Goal: Task Accomplishment & Management: Manage account settings

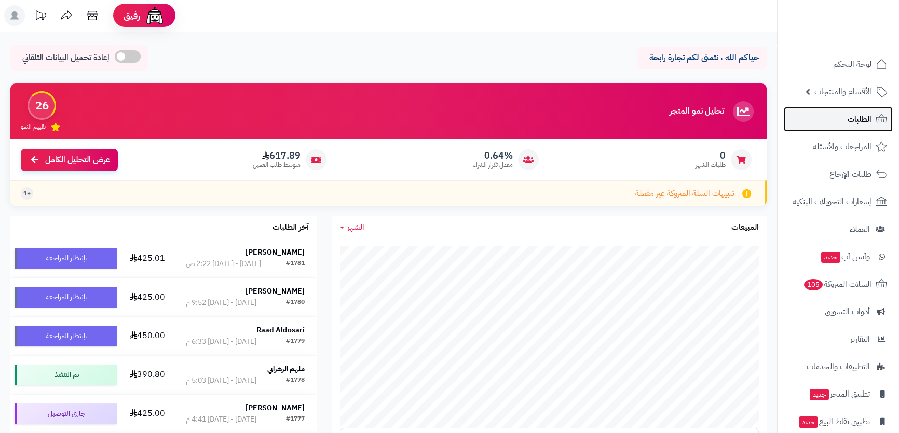
click at [875, 122] on icon at bounding box center [881, 119] width 12 height 12
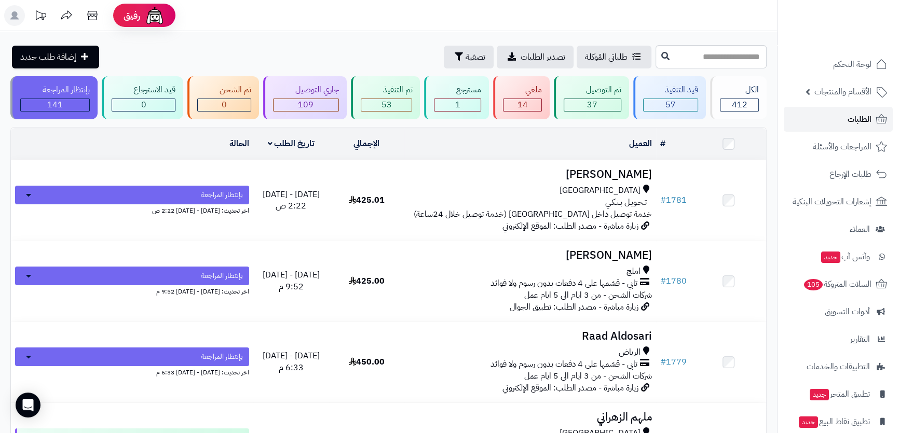
click at [875, 121] on icon at bounding box center [881, 119] width 12 height 12
click at [836, 290] on span "السلات المتروكة 105" at bounding box center [836, 284] width 69 height 15
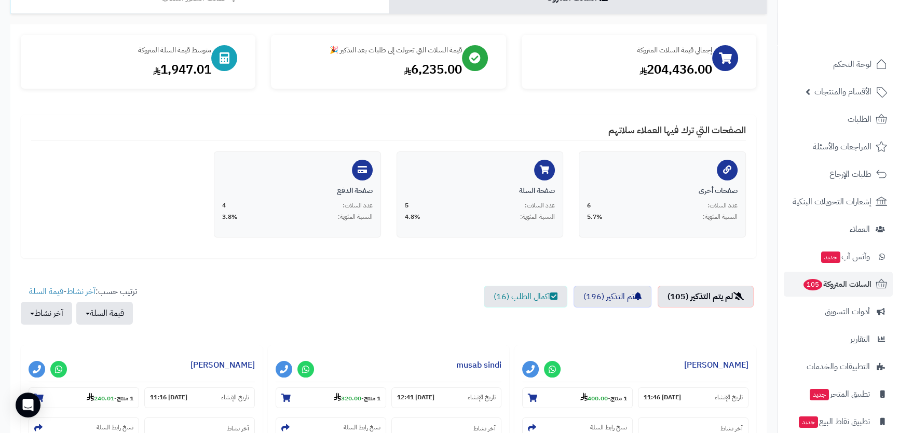
scroll to position [141, 0]
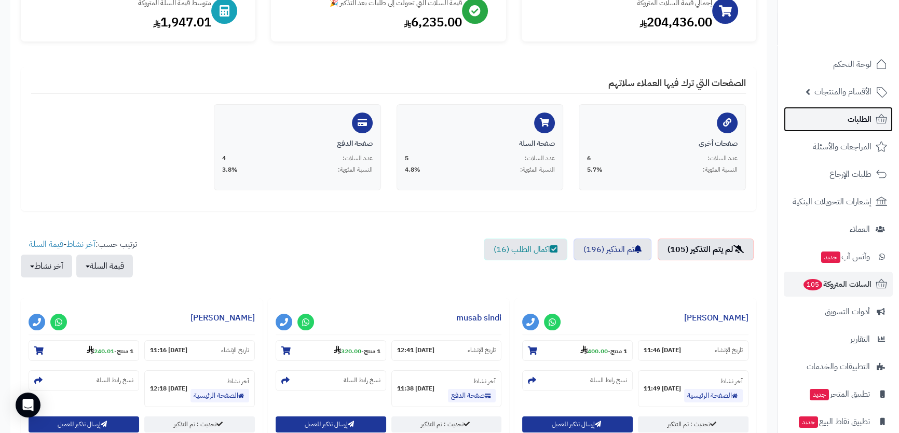
click at [831, 116] on link "الطلبات" at bounding box center [838, 119] width 109 height 25
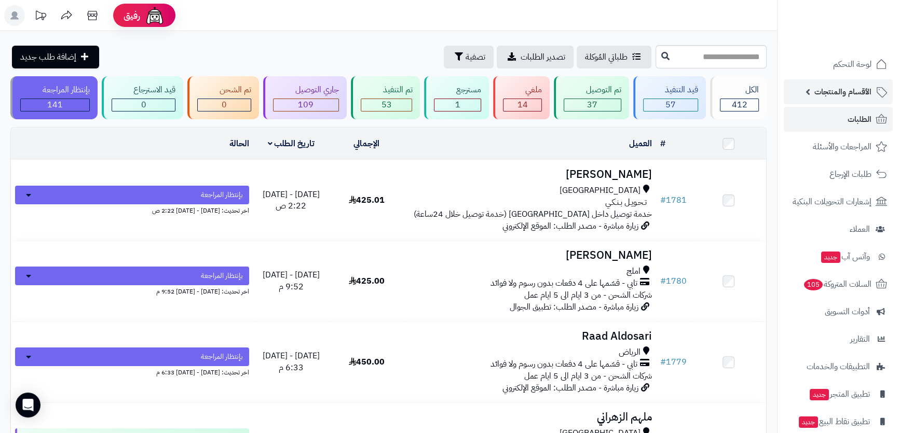
click at [842, 87] on span "الأقسام والمنتجات" at bounding box center [842, 92] width 57 height 15
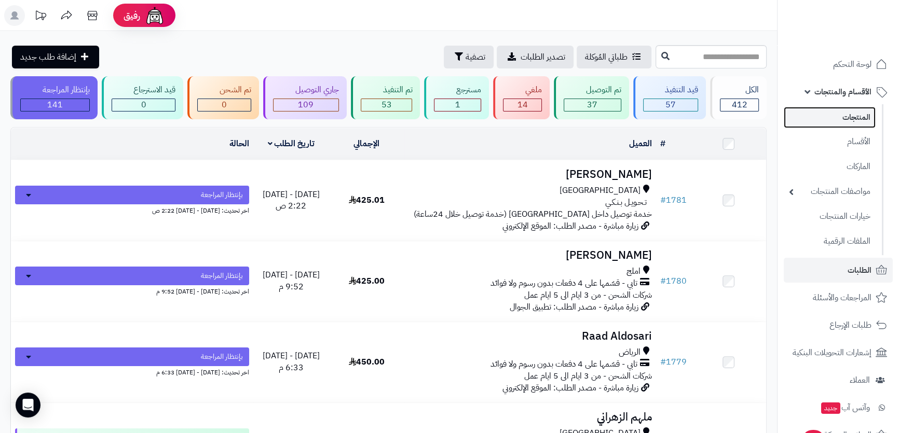
click at [841, 124] on link "المنتجات" at bounding box center [830, 117] width 92 height 21
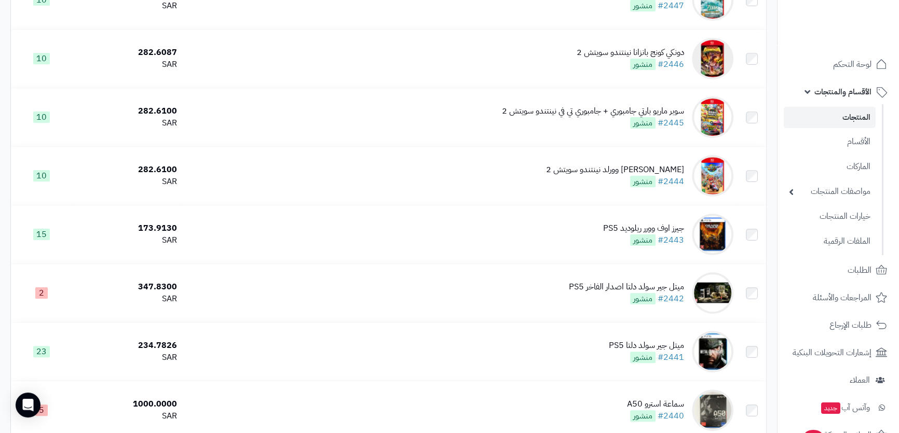
scroll to position [330, 0]
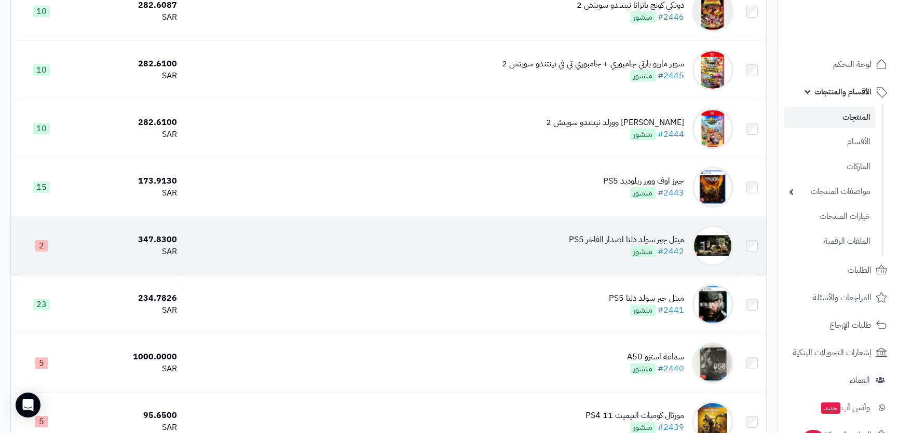
click at [534, 259] on td "ميتل جير سولد دلتا اصدار الفاخر PS5 #2442 منشور" at bounding box center [459, 246] width 556 height 58
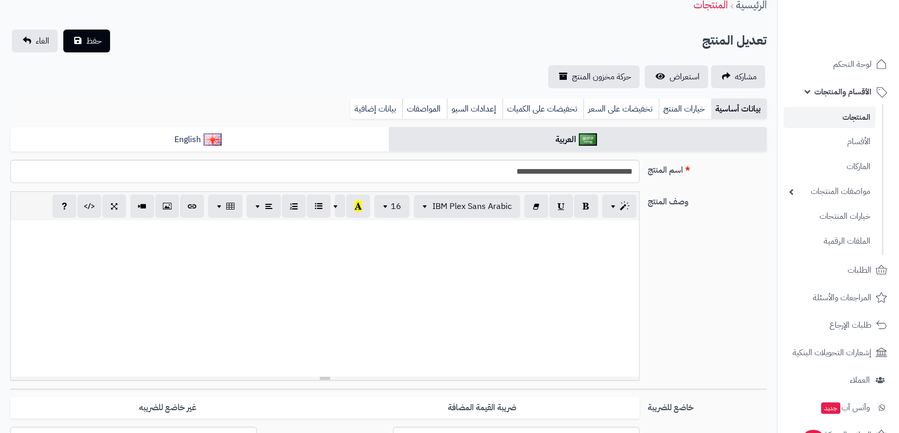
scroll to position [188, 0]
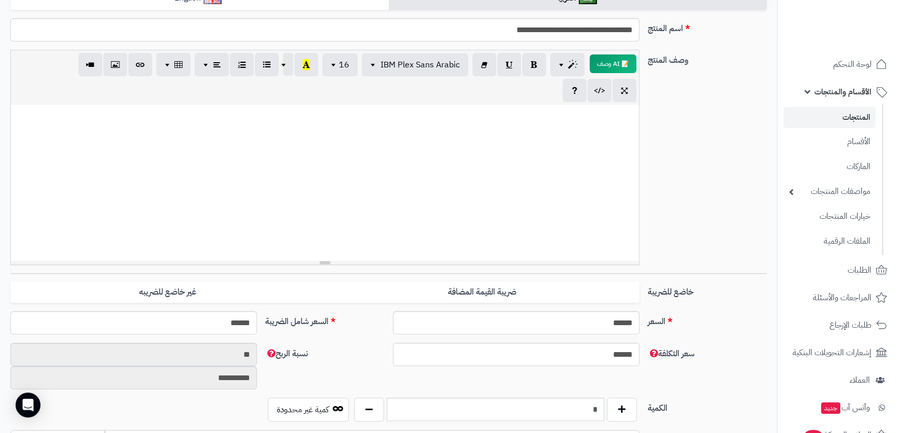
drag, startPoint x: 583, startPoint y: 382, endPoint x: 595, endPoint y: 379, distance: 12.2
click at [595, 380] on div "**********" at bounding box center [388, 370] width 764 height 55
drag, startPoint x: 586, startPoint y: 407, endPoint x: 616, endPoint y: 404, distance: 30.8
click at [616, 404] on div "*" at bounding box center [494, 410] width 287 height 24
drag, startPoint x: 581, startPoint y: 406, endPoint x: 608, endPoint y: 404, distance: 26.5
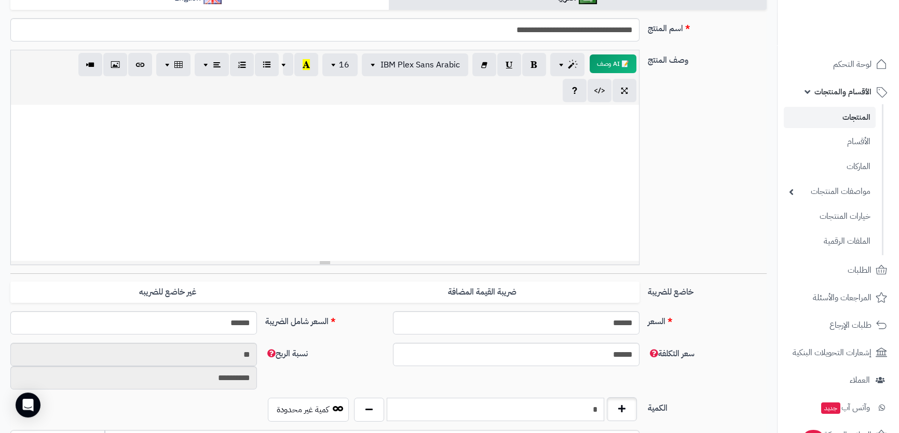
click at [608, 405] on div "*" at bounding box center [494, 410] width 287 height 24
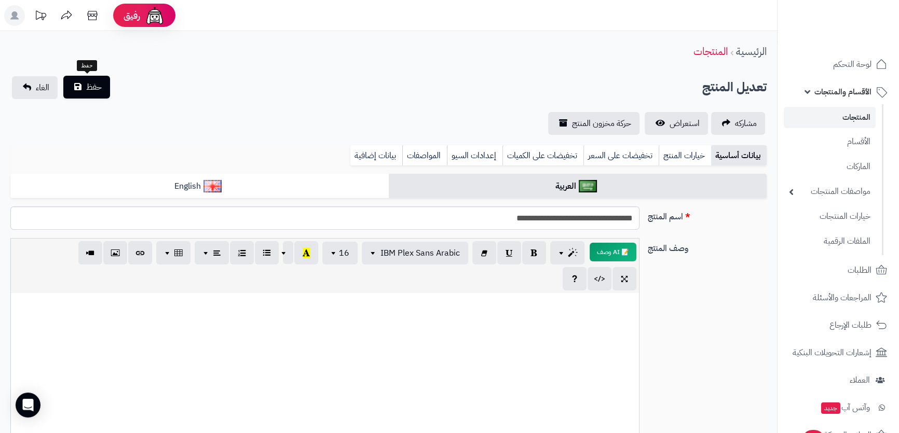
type input "*"
click at [99, 93] on button "حفظ" at bounding box center [86, 87] width 47 height 23
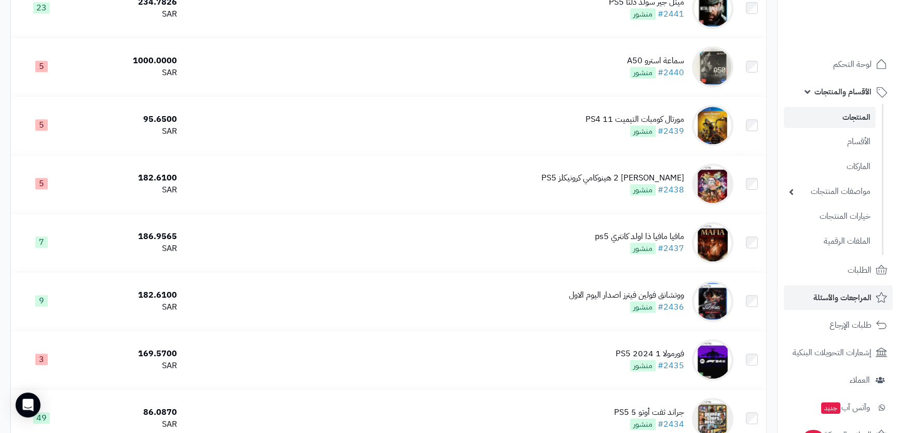
scroll to position [519, 0]
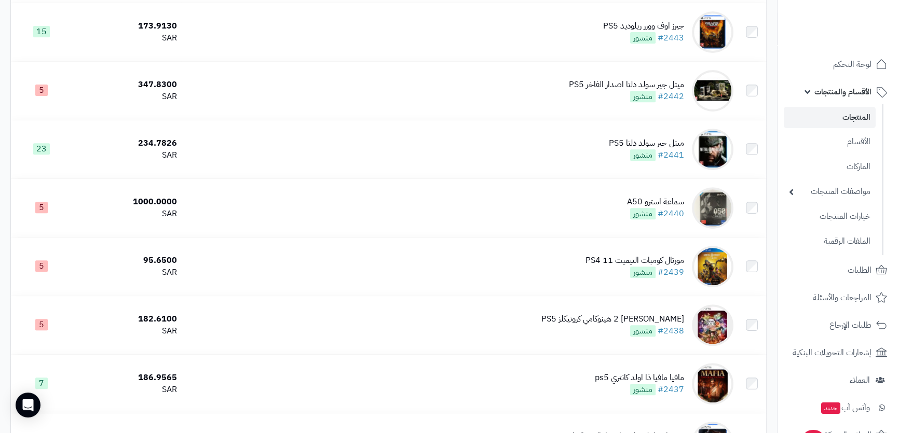
click at [817, 89] on span "الأقسام والمنتجات" at bounding box center [842, 92] width 57 height 15
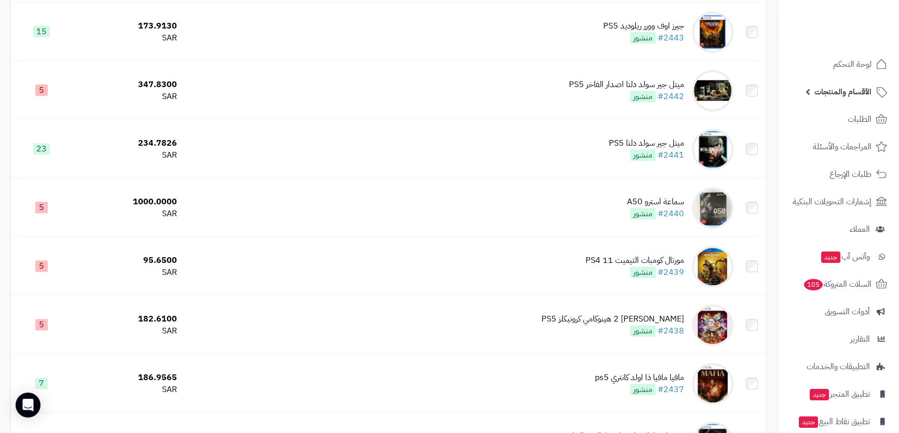
click at [829, 93] on span "الأقسام والمنتجات" at bounding box center [842, 92] width 57 height 15
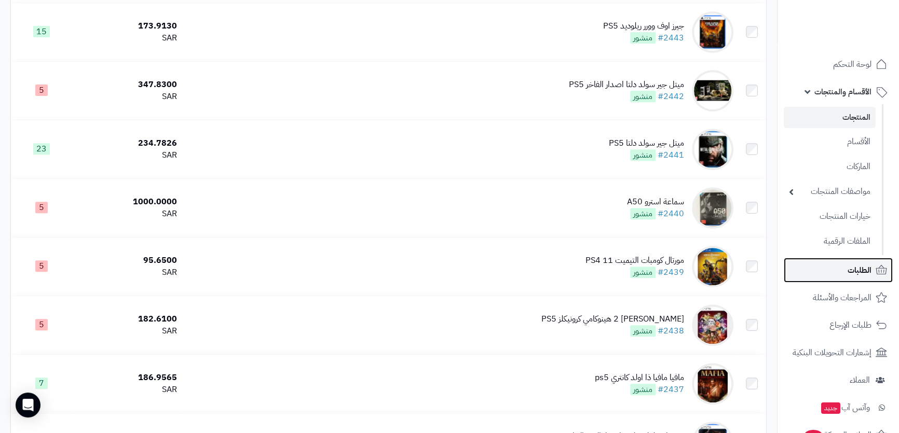
click at [853, 269] on span "الطلبات" at bounding box center [859, 270] width 24 height 15
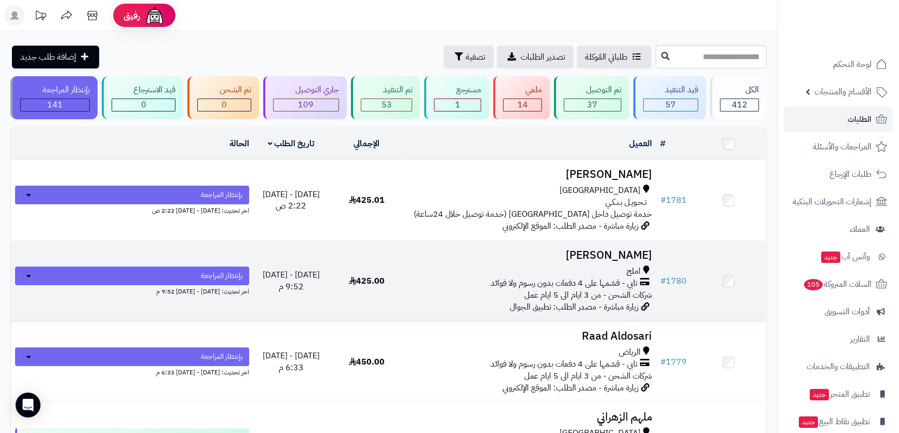
click at [449, 283] on div "تابي - قسّمها على 4 دفعات بدون رسوم ولا فوائد" at bounding box center [529, 284] width 243 height 12
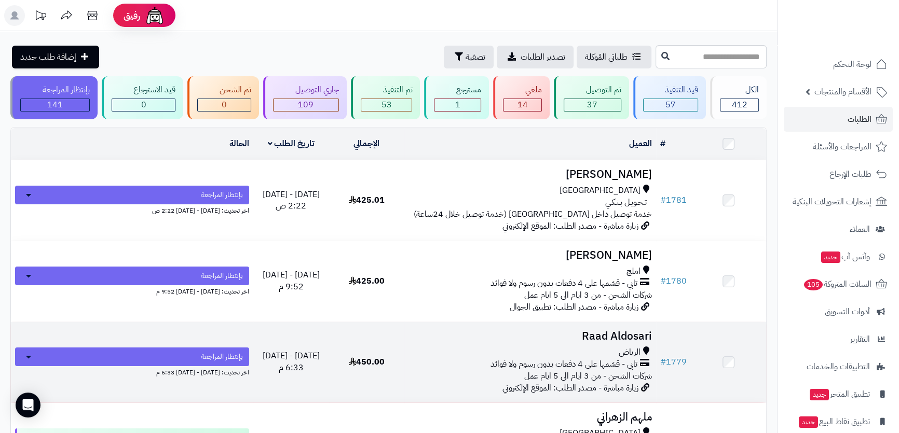
click at [477, 353] on div "الرياض" at bounding box center [529, 353] width 243 height 12
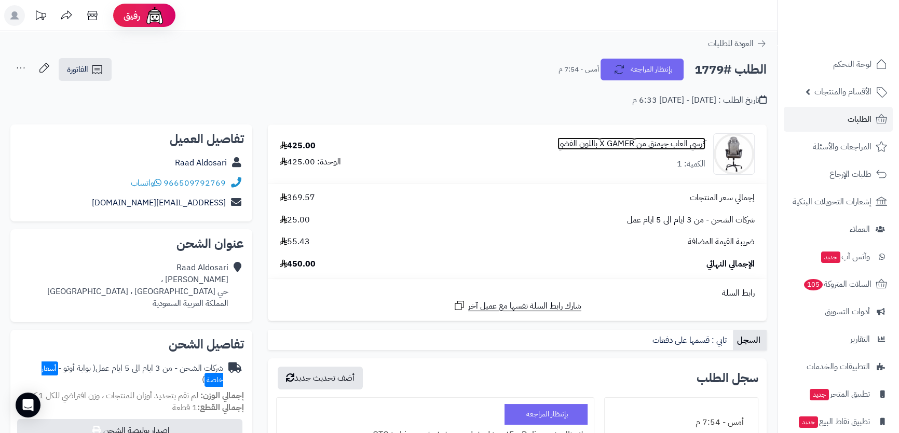
click at [643, 145] on link "كرسي العاب جيمنق من X GAMER باللون الفضي" at bounding box center [631, 144] width 148 height 12
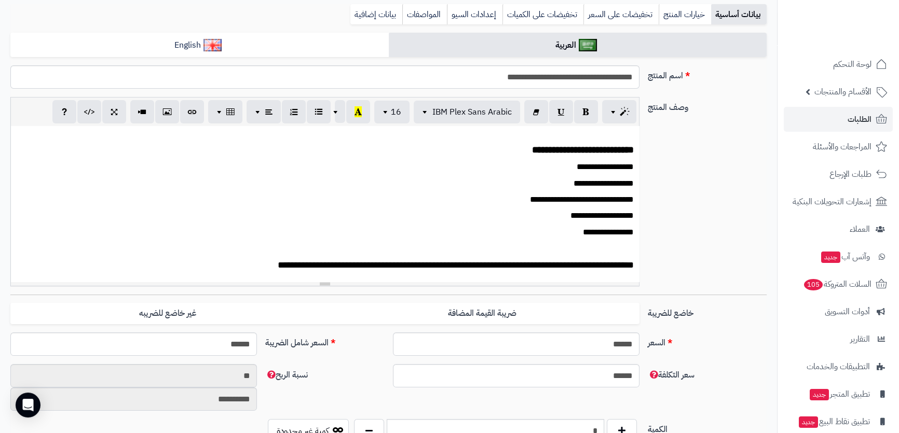
scroll to position [188, 0]
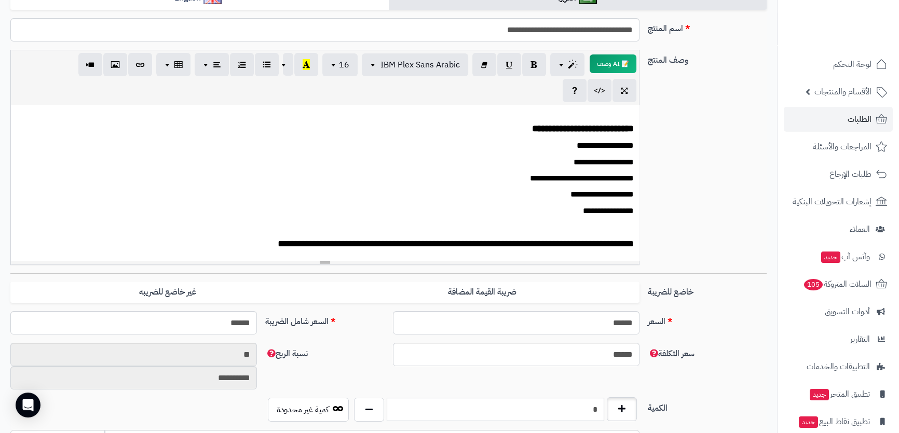
drag, startPoint x: 582, startPoint y: 406, endPoint x: 611, endPoint y: 407, distance: 29.6
click at [611, 407] on div "*" at bounding box center [494, 410] width 287 height 24
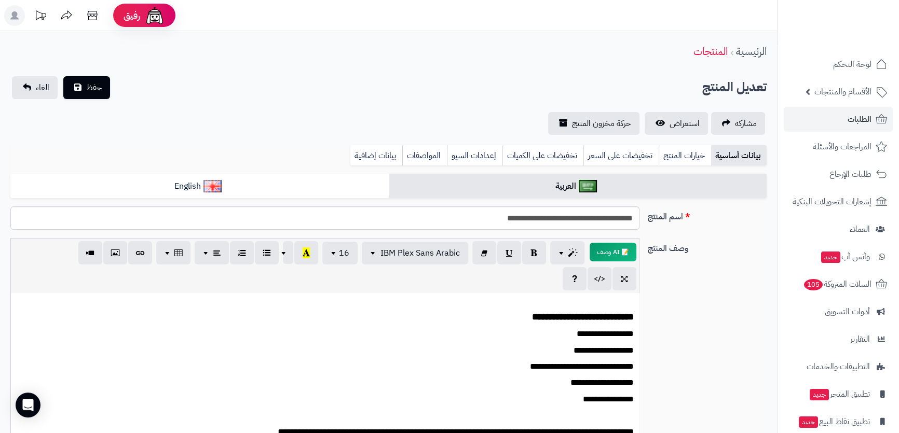
scroll to position [0, 0]
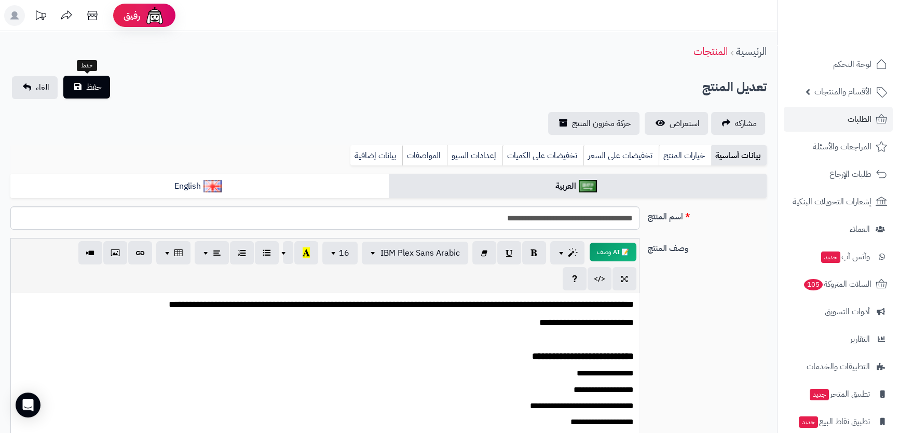
type input "*"
click at [85, 94] on button "حفظ" at bounding box center [86, 87] width 47 height 23
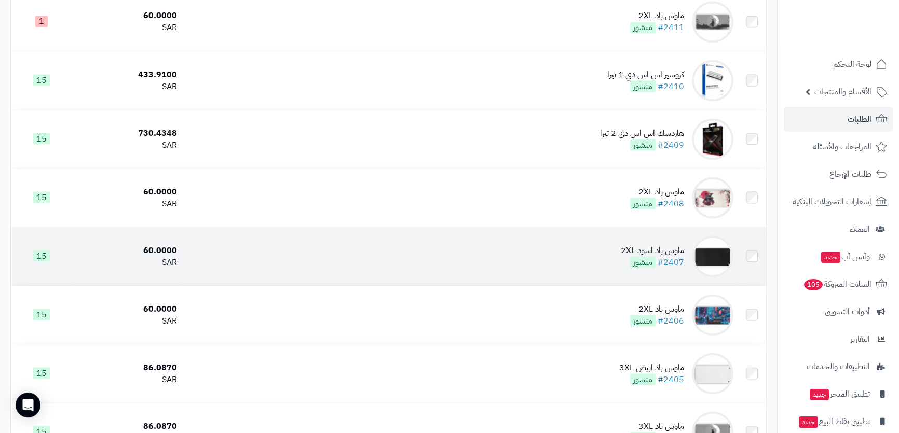
scroll to position [2500, 0]
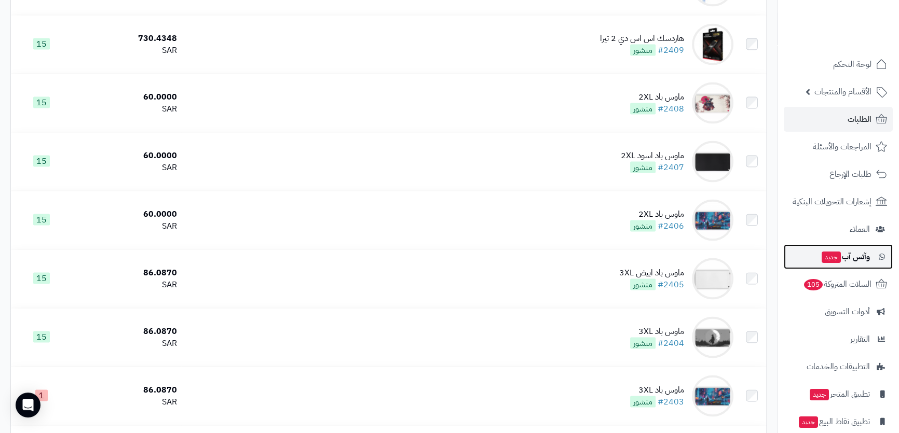
click at [858, 259] on span "وآتس آب جديد" at bounding box center [844, 257] width 49 height 15
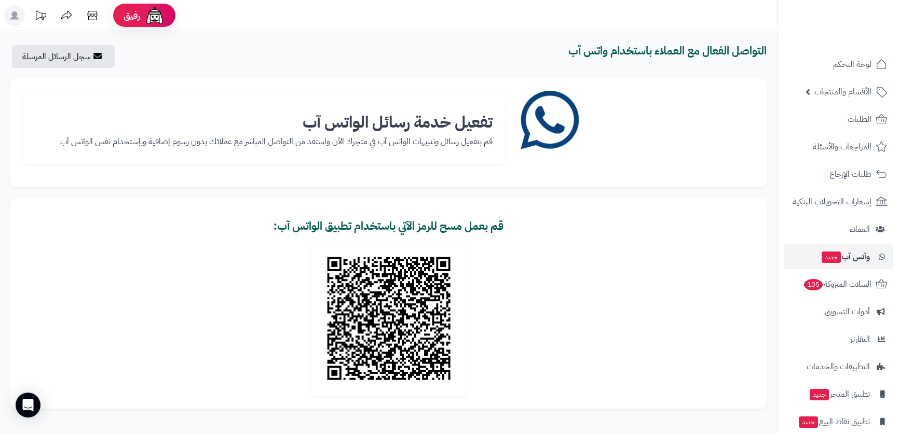
scroll to position [58, 0]
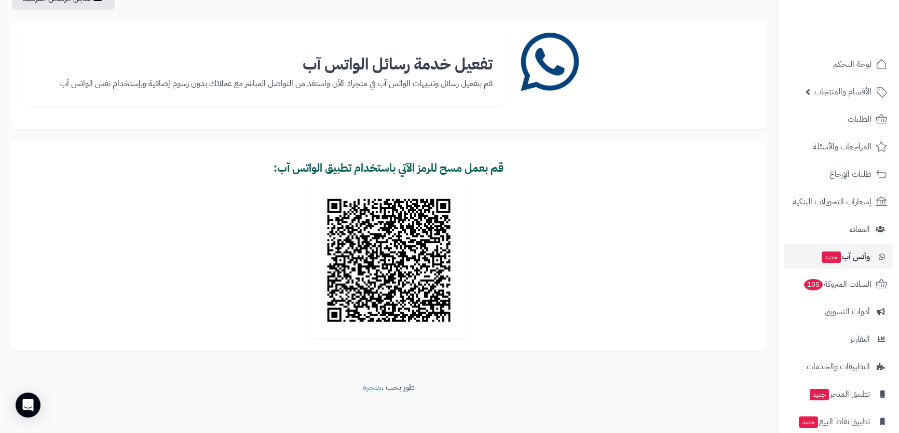
click at [171, 83] on p "قم بتفعيل رسائل وتنبيهات الواتس آب في متجرك الآن واستفد من التواصل المباشر مع ع…" at bounding box center [263, 84] width 457 height 12
click at [368, 297] on img at bounding box center [389, 261] width 156 height 156
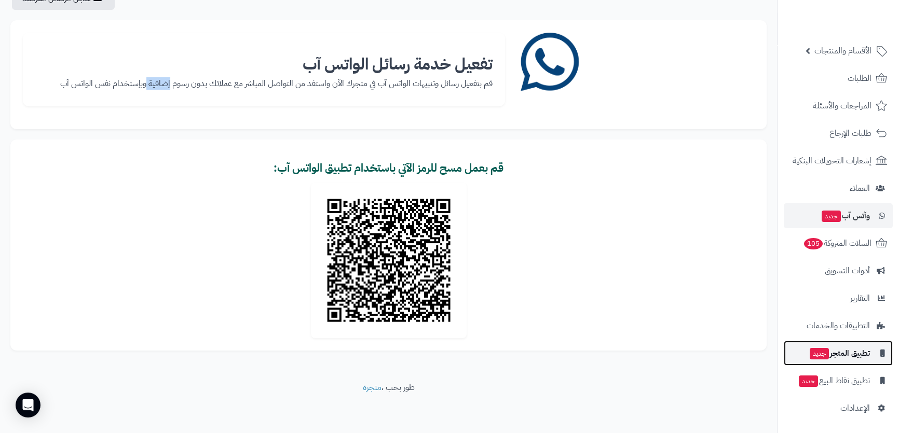
click at [836, 352] on span "تطبيق المتجر جديد" at bounding box center [838, 353] width 61 height 15
